Goal: Register for event/course

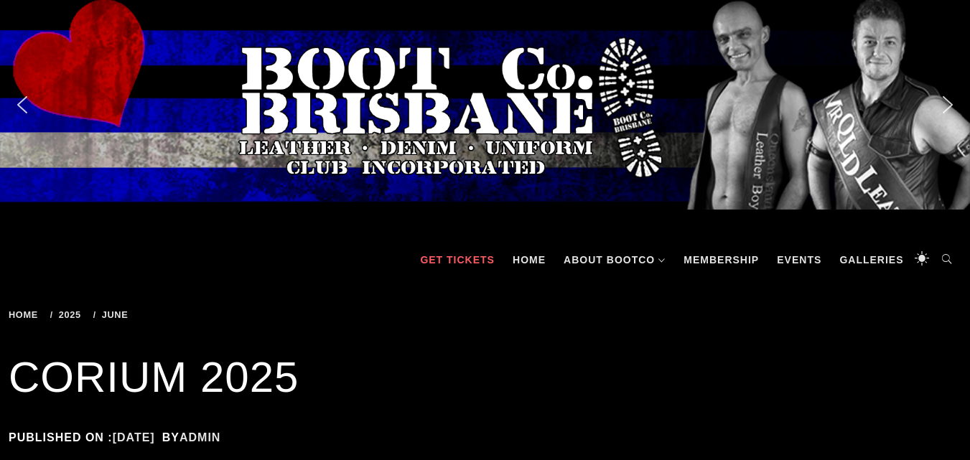
click at [450, 253] on link "GET TICKETS" at bounding box center [457, 259] width 89 height 43
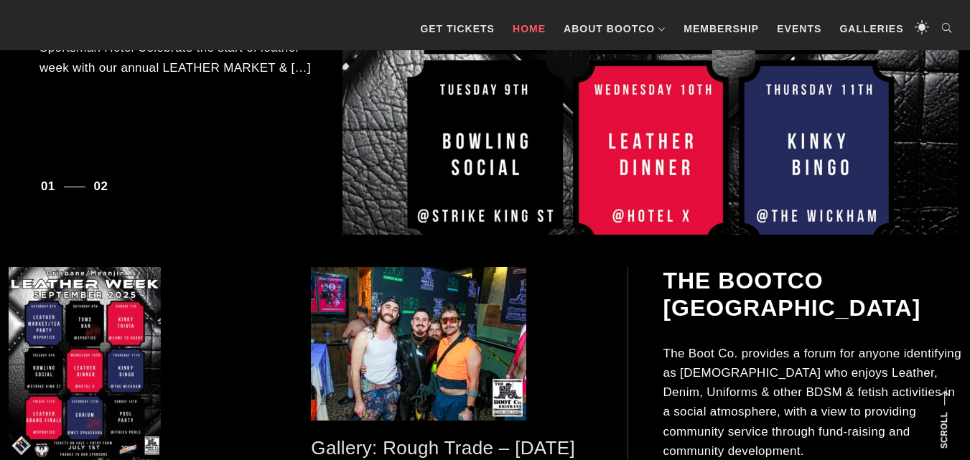
scroll to position [554, 0]
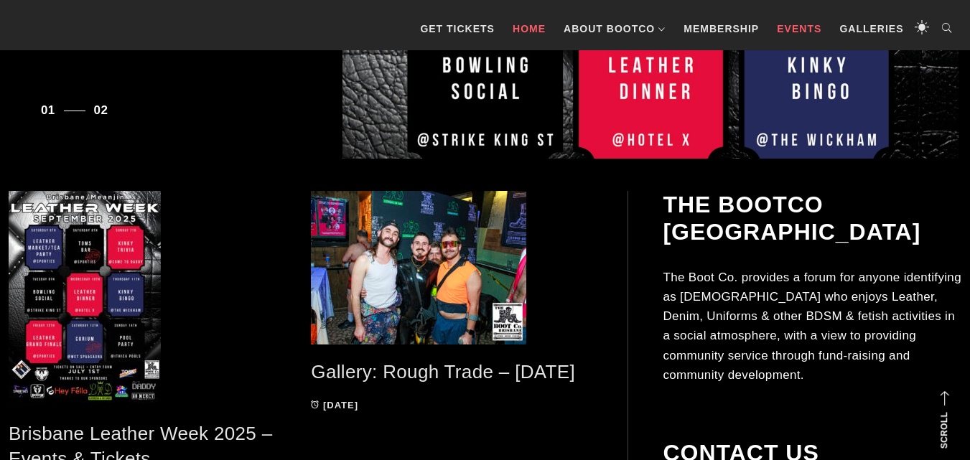
click at [803, 25] on link "Events" at bounding box center [799, 28] width 59 height 43
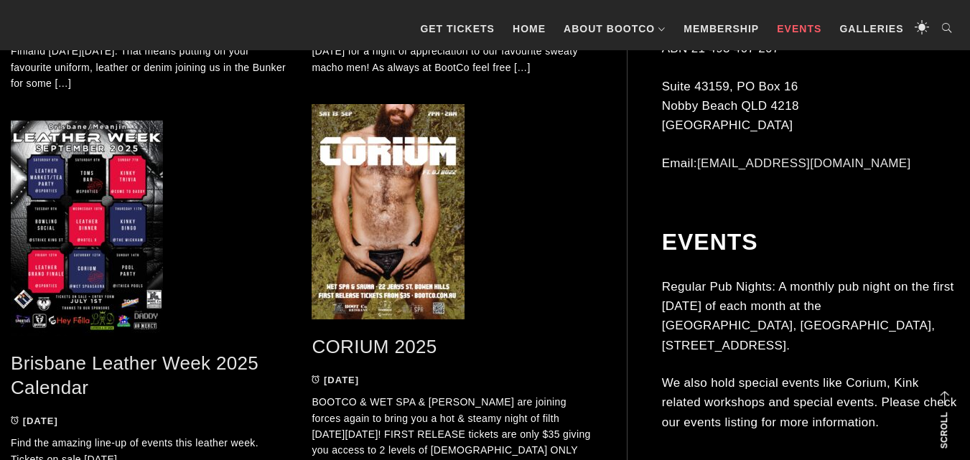
scroll to position [746, 0]
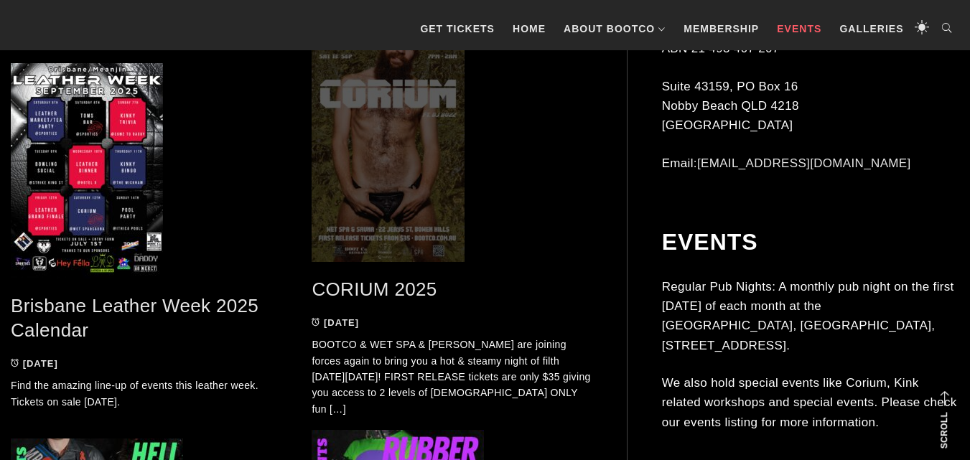
click at [391, 179] on span at bounding box center [451, 154] width 279 height 215
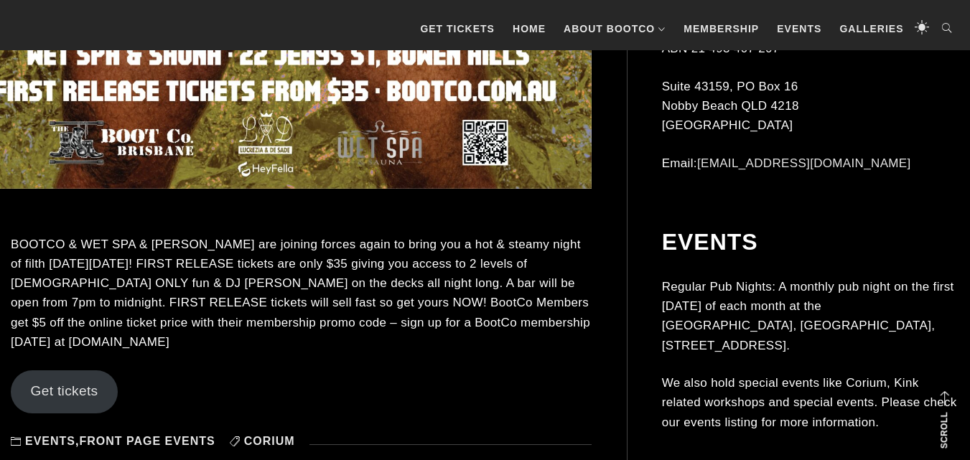
scroll to position [1109, 0]
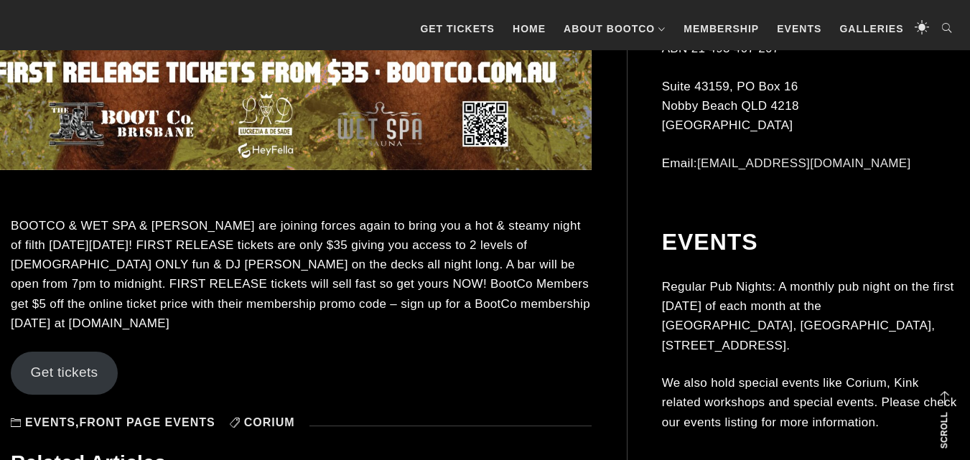
click at [75, 352] on link "Get tickets" at bounding box center [64, 373] width 107 height 43
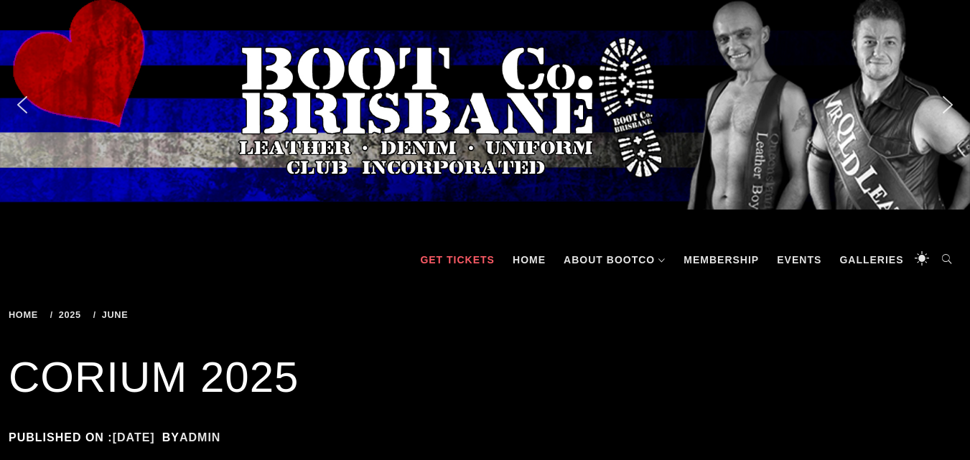
click at [454, 251] on link "GET TICKETS" at bounding box center [457, 259] width 89 height 43
